Goal: Transaction & Acquisition: Purchase product/service

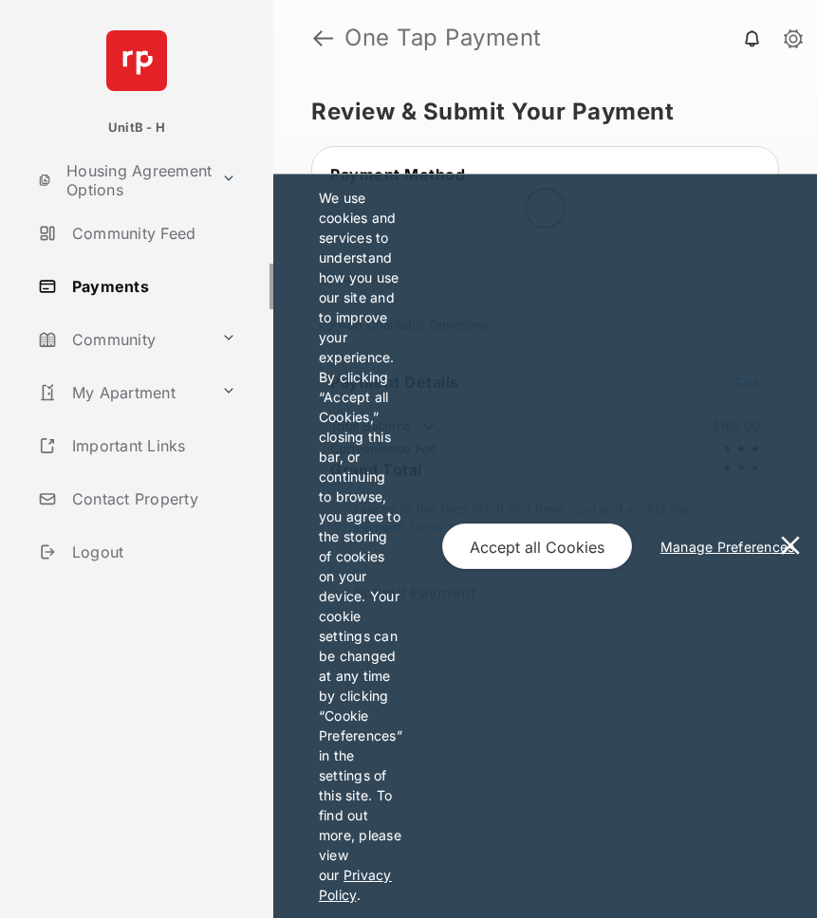
click at [788, 544] on button at bounding box center [790, 547] width 38 height 744
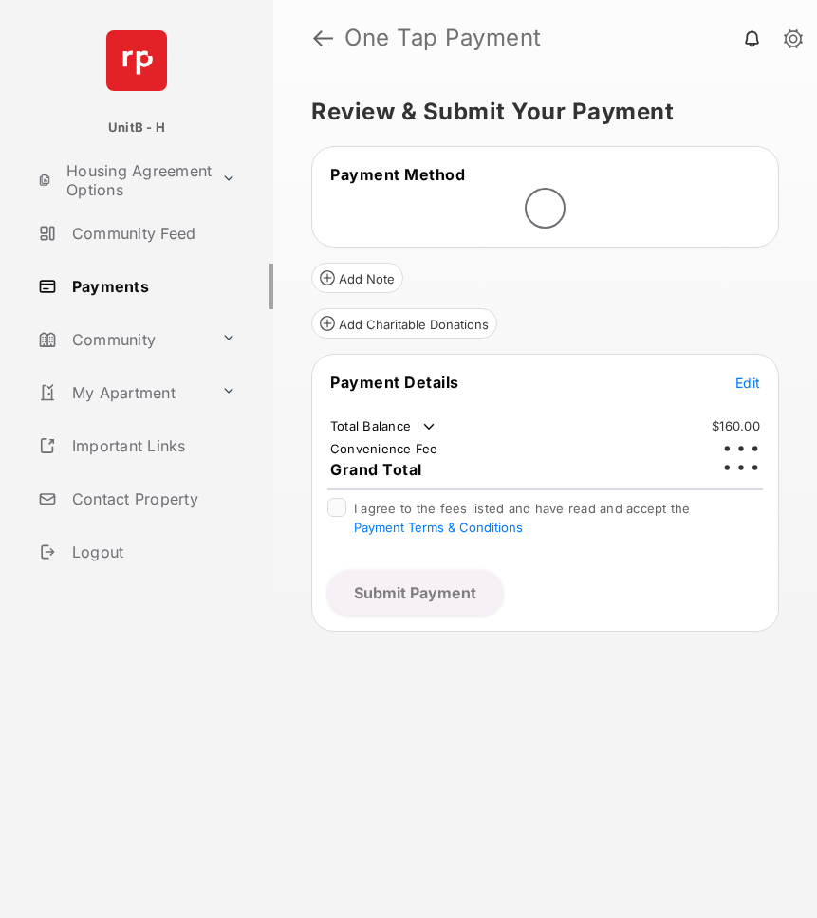
click at [750, 384] on span "Edit" at bounding box center [747, 383] width 25 height 16
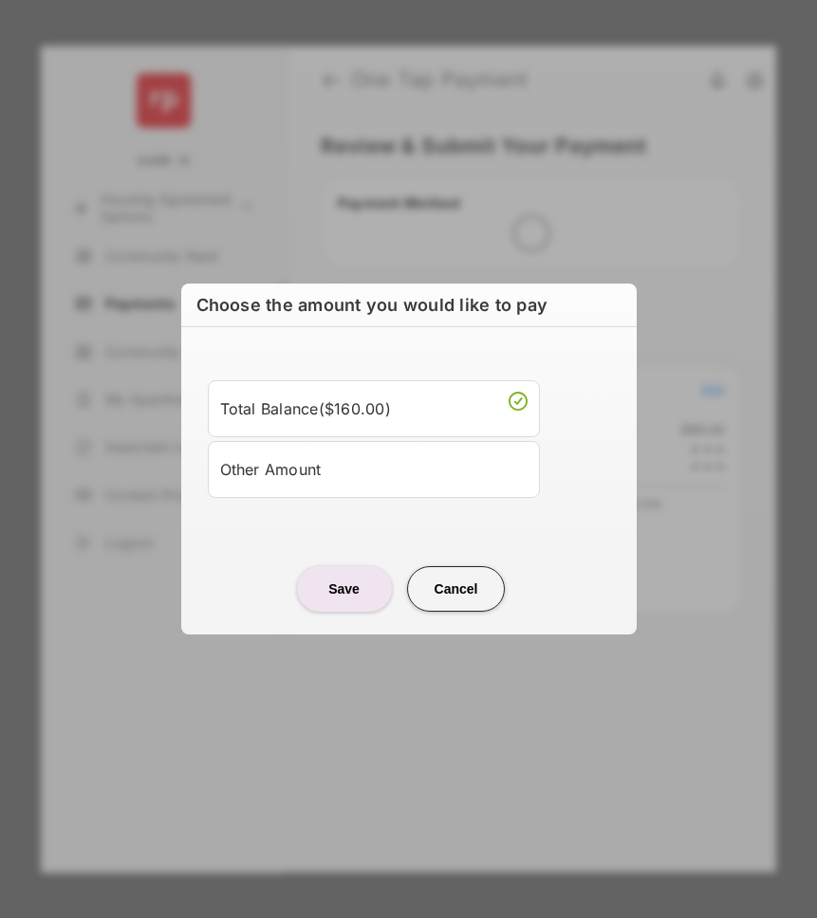
click at [401, 459] on div "Other Amount" at bounding box center [373, 469] width 307 height 32
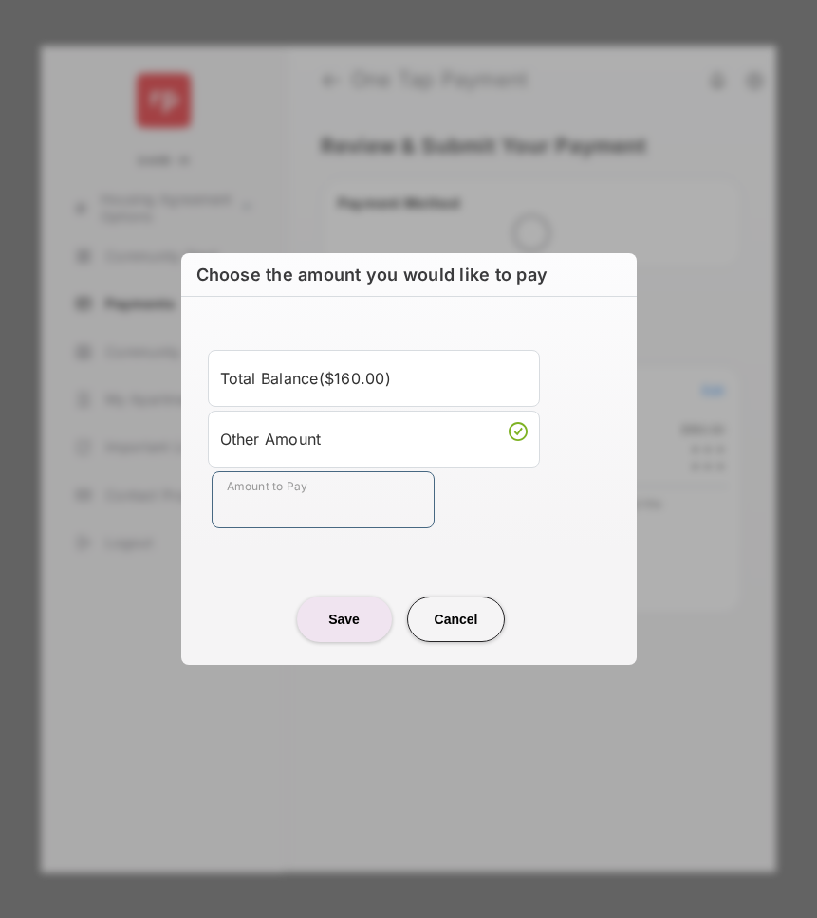
click at [395, 506] on input "Amount to Pay" at bounding box center [323, 499] width 223 height 57
type input "**"
click at [355, 631] on button "Save" at bounding box center [344, 620] width 95 height 46
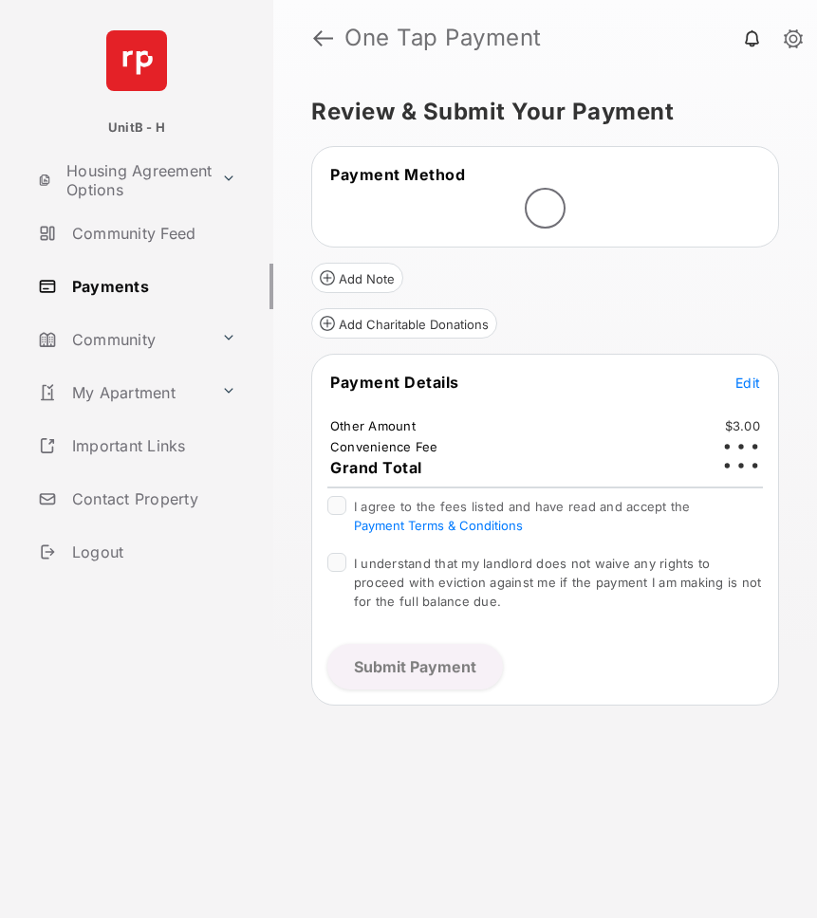
click at [591, 165] on tr "Payment Method" at bounding box center [545, 174] width 462 height 21
click at [581, 192] on div at bounding box center [545, 208] width 462 height 43
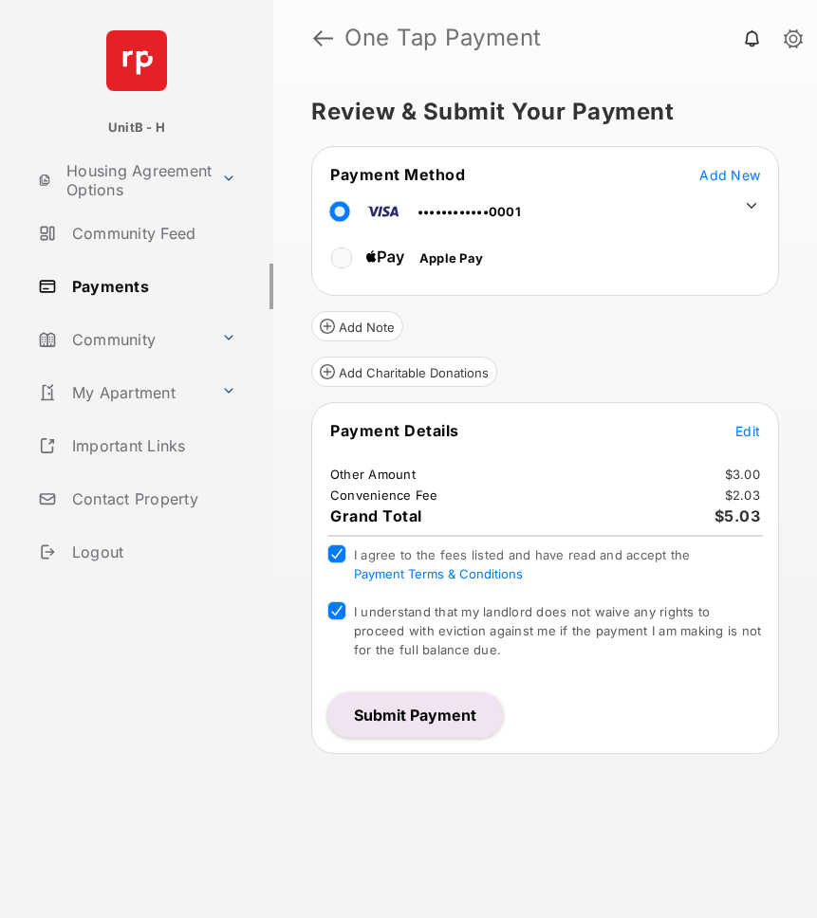
click at [416, 727] on button "Submit Payment" at bounding box center [414, 715] width 175 height 46
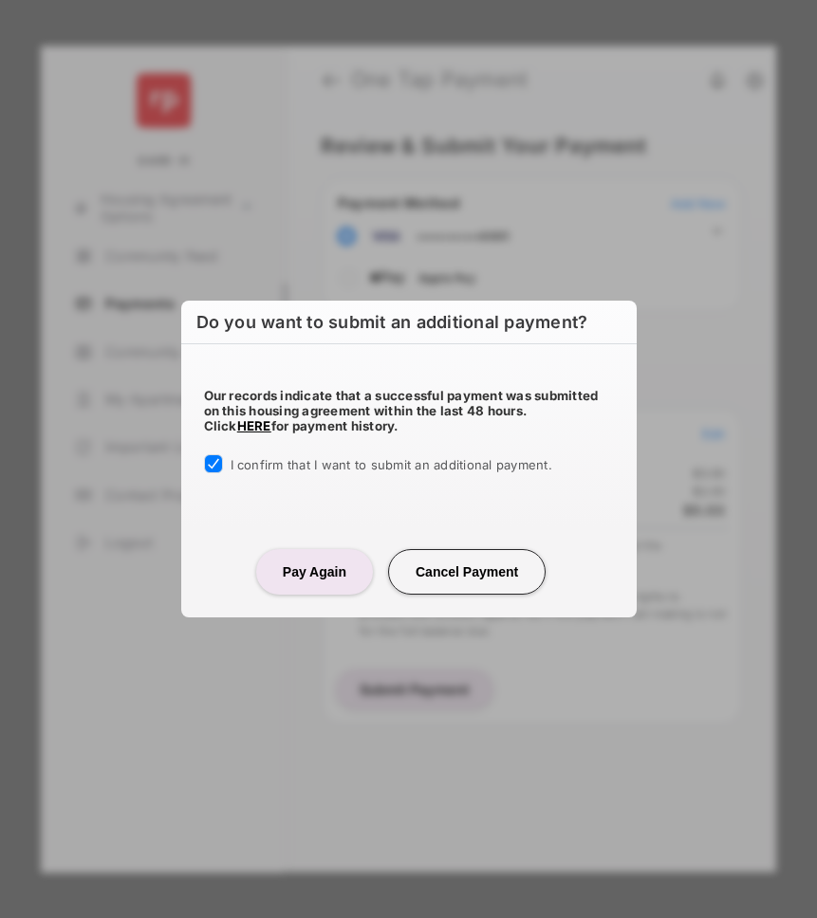
click at [307, 577] on button "Pay Again" at bounding box center [314, 572] width 117 height 46
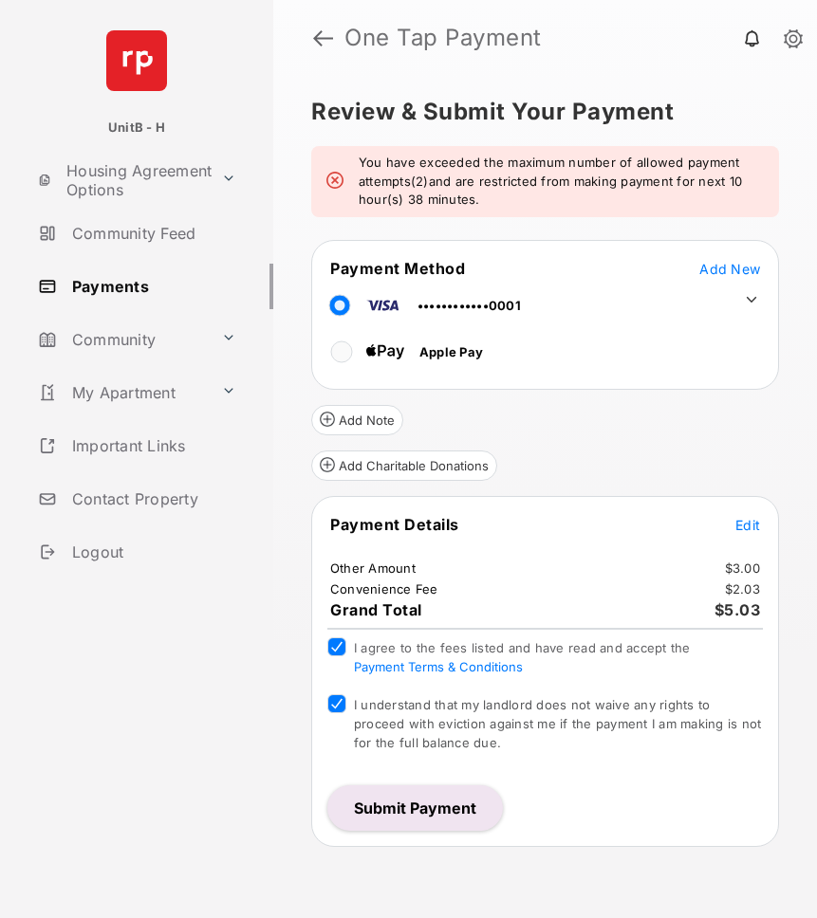
click at [420, 808] on button "Submit Payment" at bounding box center [414, 808] width 175 height 46
